Goal: Check status: Check status

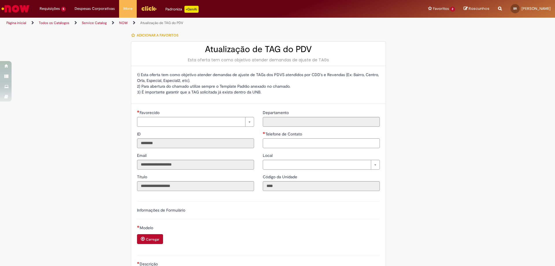
type input "**********"
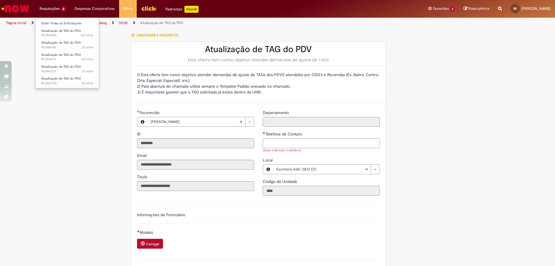
click at [53, 19] on li "Exibir Todas as Solicitações" at bounding box center [68, 23] width 64 height 8
click at [50, 24] on link "Exibir Todas as Solicitações" at bounding box center [68, 23] width 64 height 6
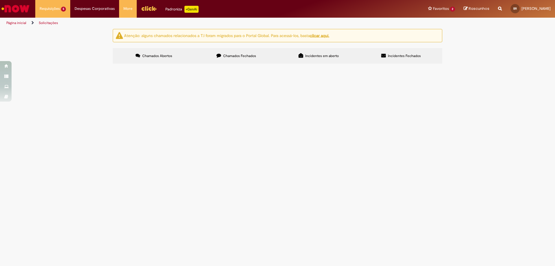
click at [0, 0] on span "R13432700" at bounding box center [0, 0] width 0 height 0
click at [0, 0] on span "R13441275" at bounding box center [0, 0] width 0 height 0
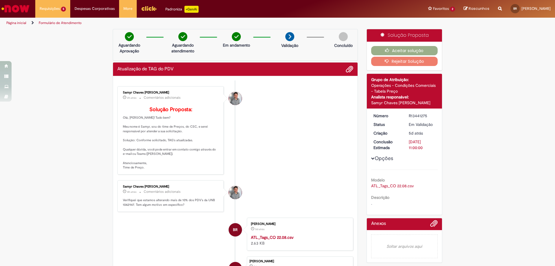
drag, startPoint x: 281, startPoint y: 179, endPoint x: 263, endPoint y: 155, distance: 30.2
click at [263, 155] on li "Samyr Chaves [PERSON_NAME] 2h atrás 2 horas atrás Comentários adicionais Soluçã…" at bounding box center [235, 130] width 236 height 88
click at [268, 240] on strong "ATL_Tags_CO 22.08.csv" at bounding box center [272, 237] width 43 height 5
